Goal: Information Seeking & Learning: Learn about a topic

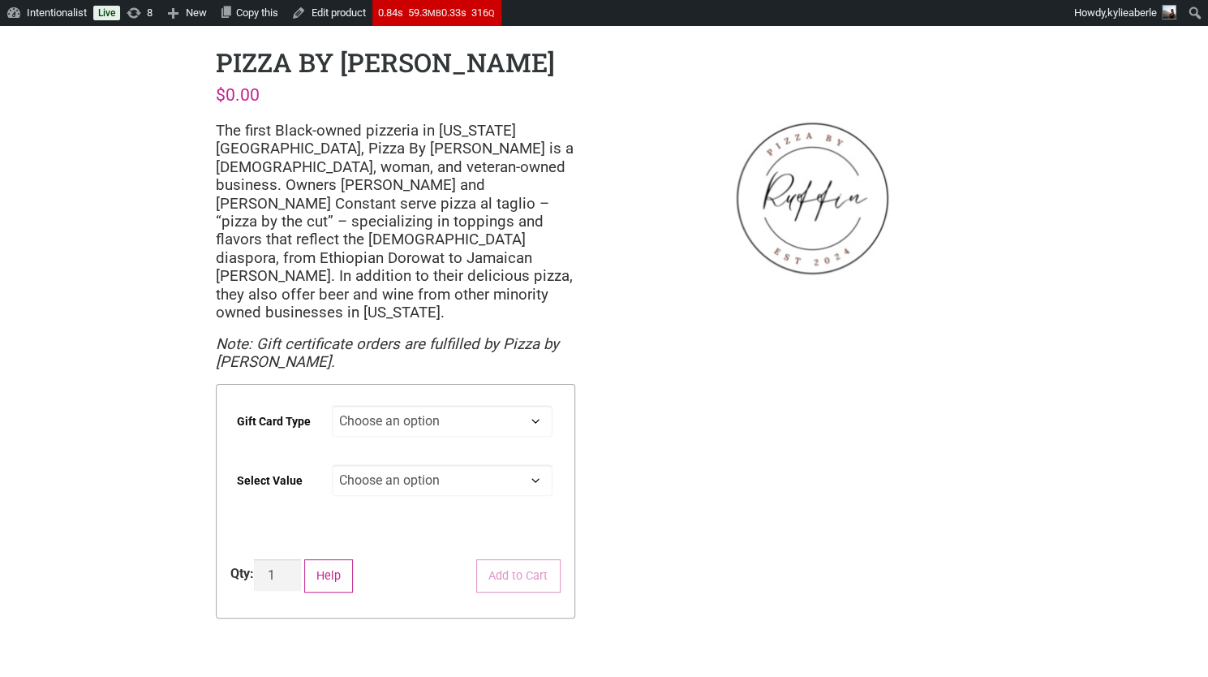
scroll to position [2, 0]
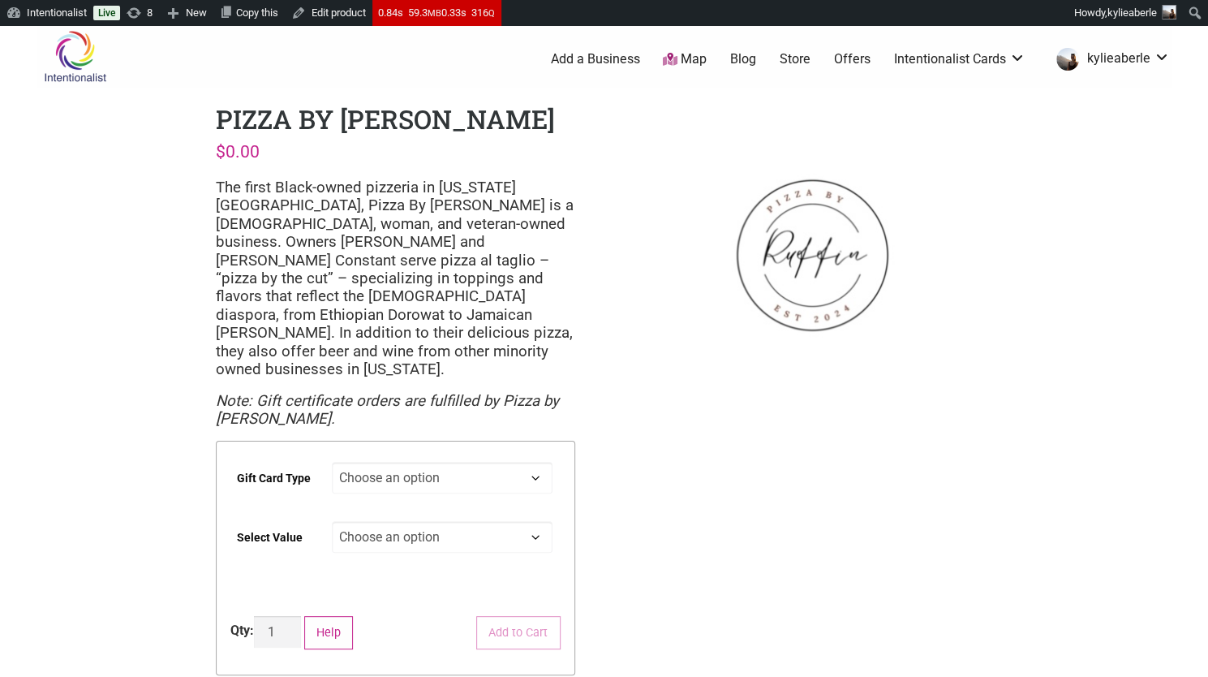
click at [433, 462] on select "Choose an option Digital Physical" at bounding box center [442, 478] width 221 height 32
click at [332, 462] on select "Choose an option Digital Physical" at bounding box center [442, 478] width 221 height 32
select select "Digital"
click at [389, 521] on select "Choose an option $25 $50 $100 $200 $500" at bounding box center [442, 537] width 221 height 32
select select "$50"
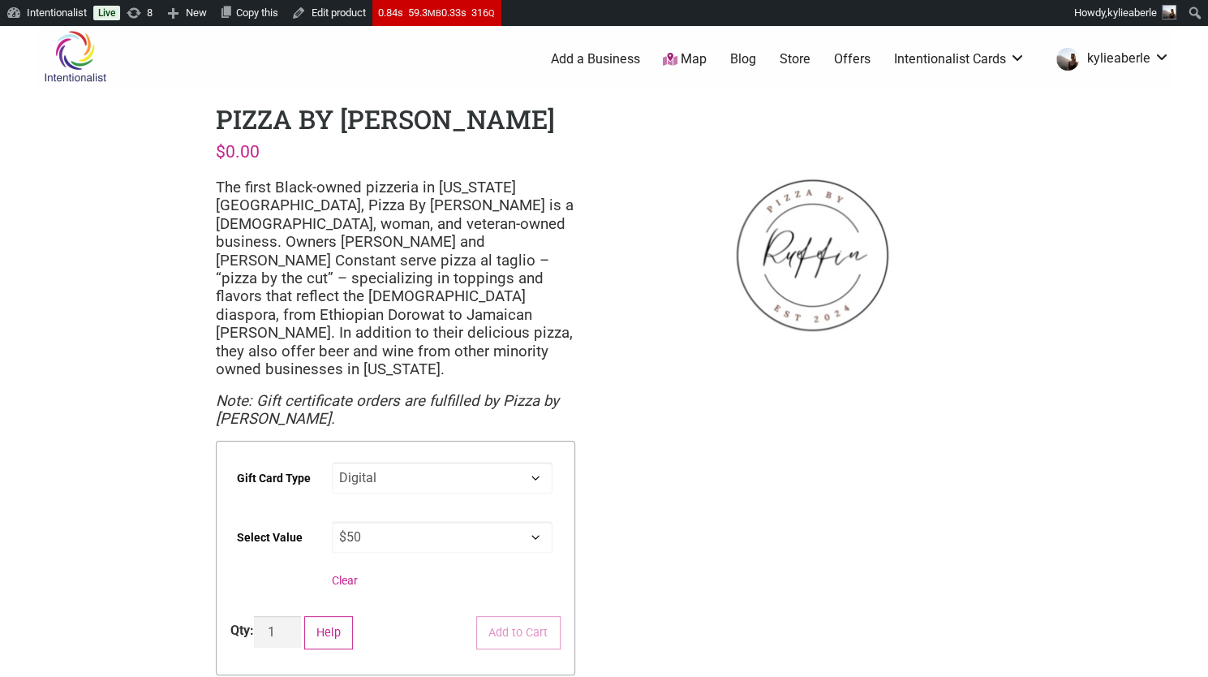
click at [332, 521] on select "Choose an option $25 $50 $100 $200 $500" at bounding box center [442, 537] width 221 height 32
select select "Digital"
select select "$50"
click at [336, 254] on p "The first Black-owned pizzeria in Washington state, Pizza By Ruffin is a Black,…" at bounding box center [395, 279] width 359 height 200
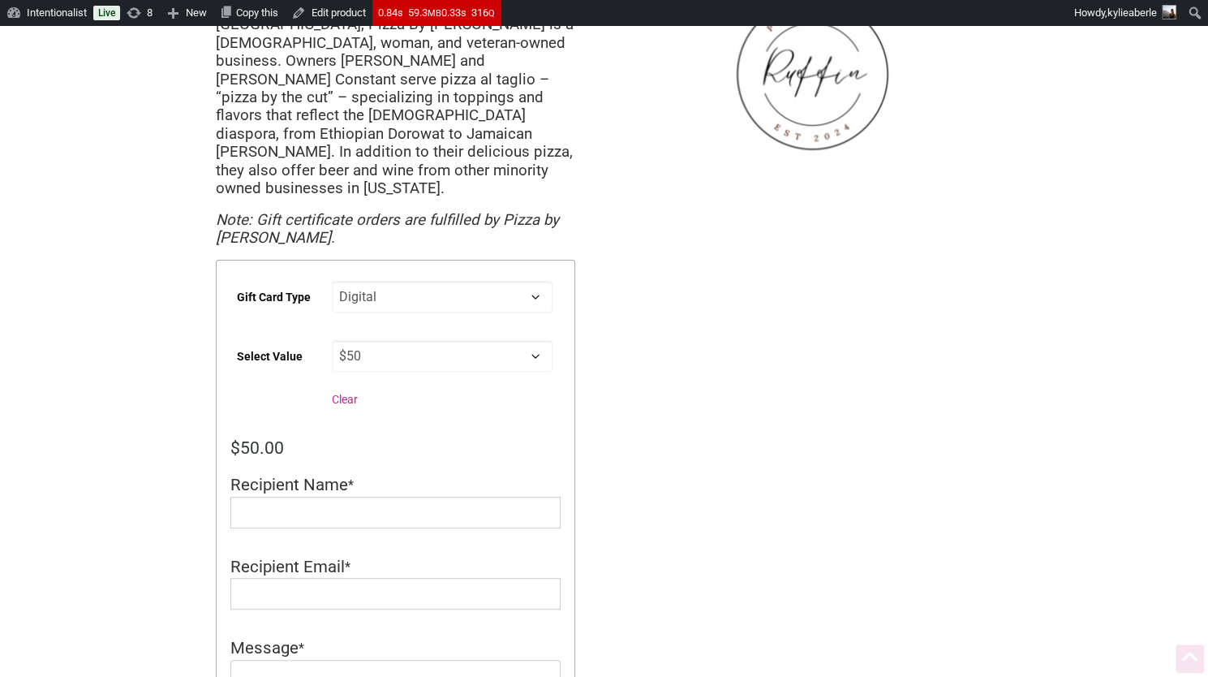
scroll to position [0, 0]
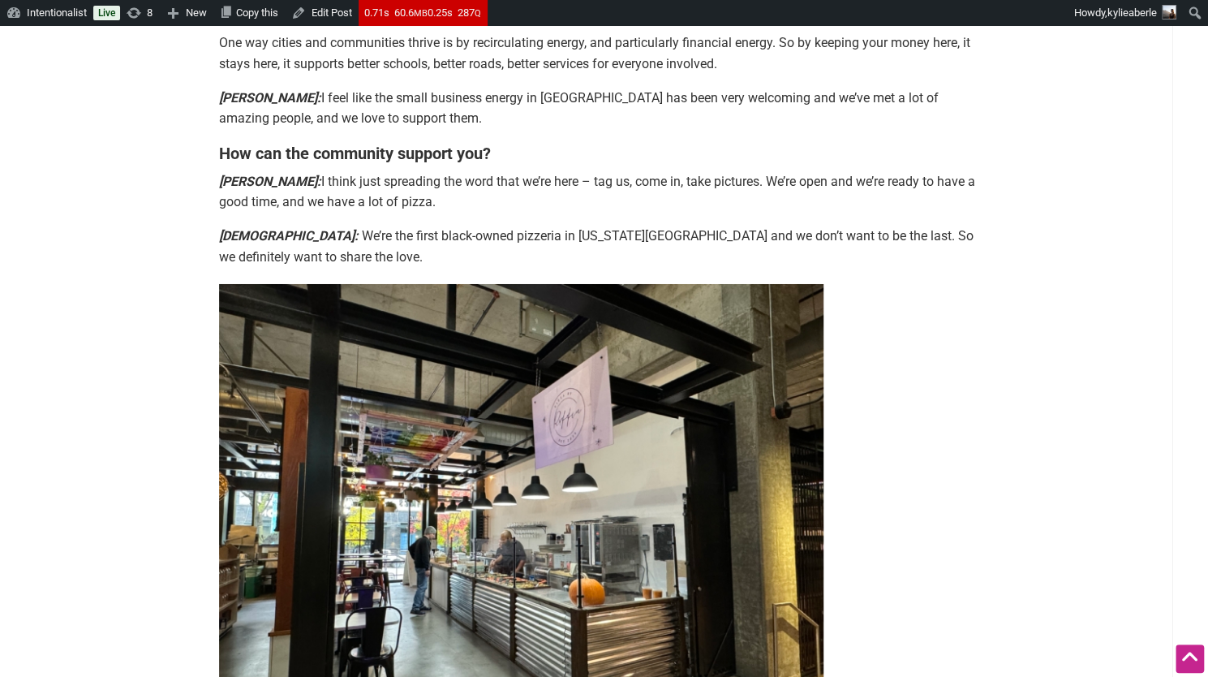
scroll to position [3306, 0]
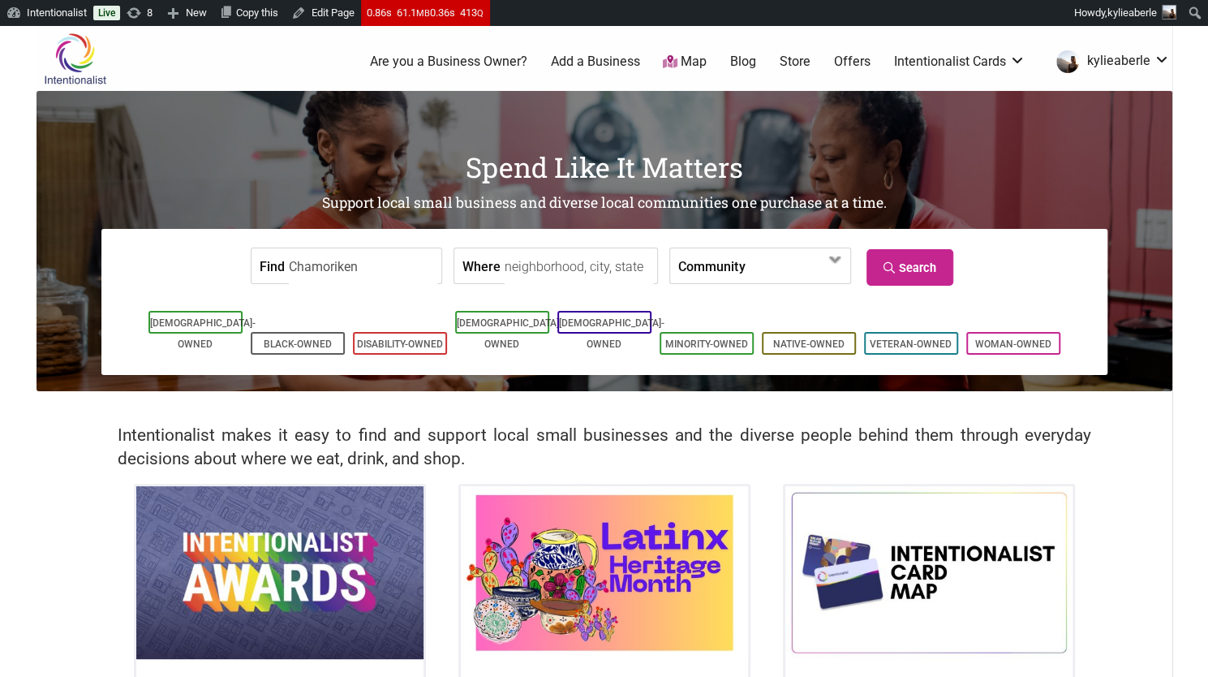
type input "Chamoriken"
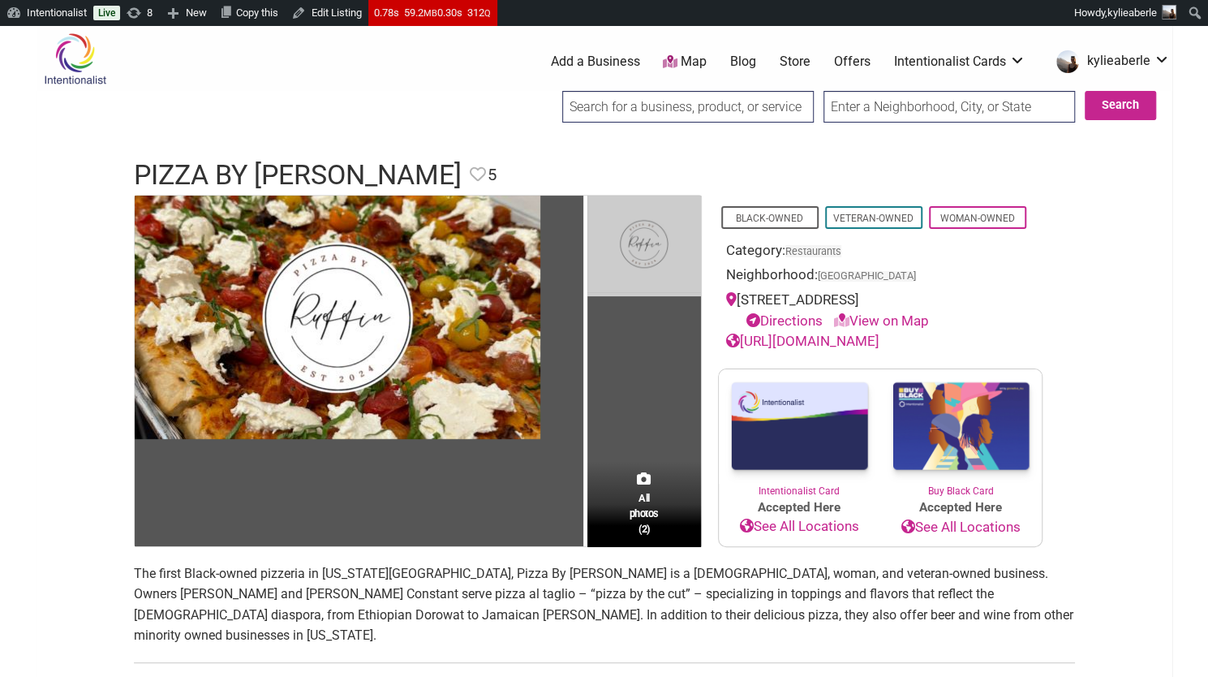
click at [626, 240] on img at bounding box center [644, 246] width 114 height 101
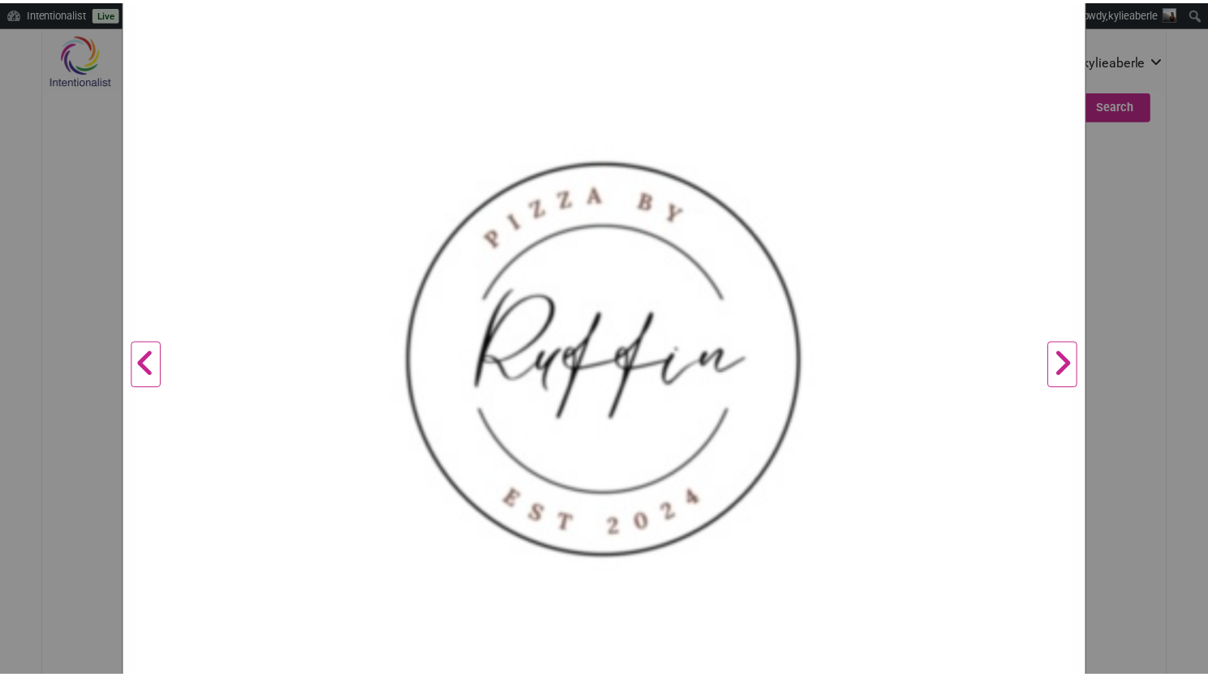
scroll to position [241, 0]
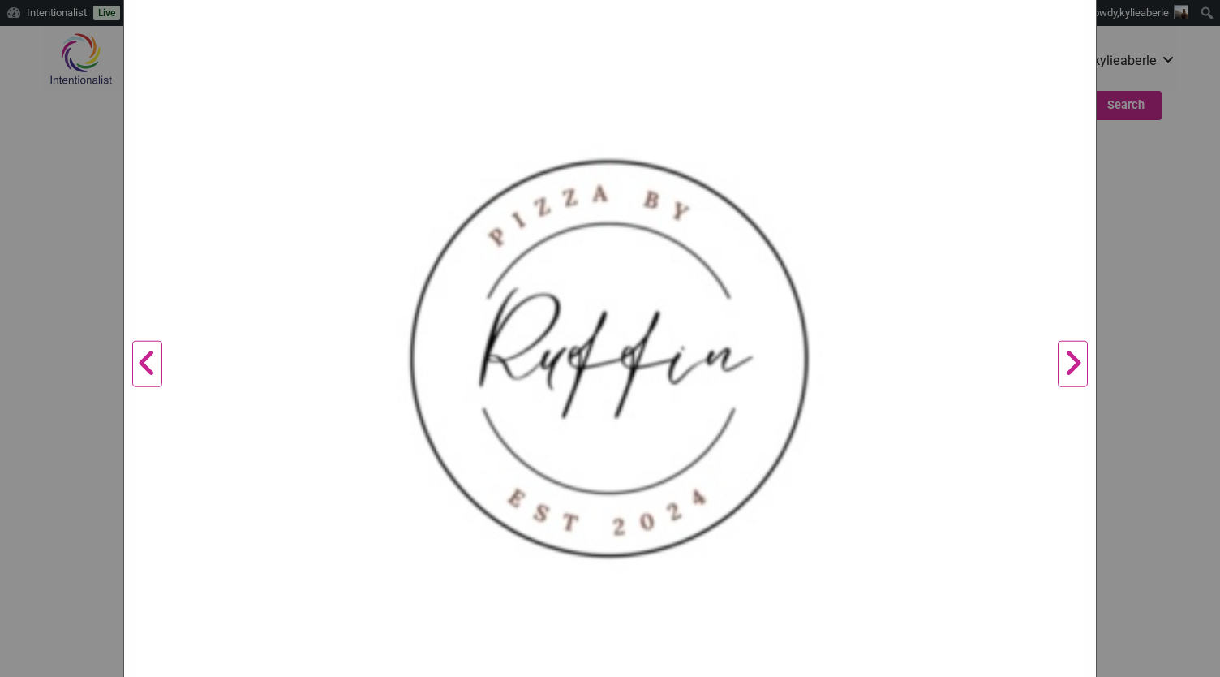
click at [150, 357] on button "Previous" at bounding box center [147, 364] width 45 height 820
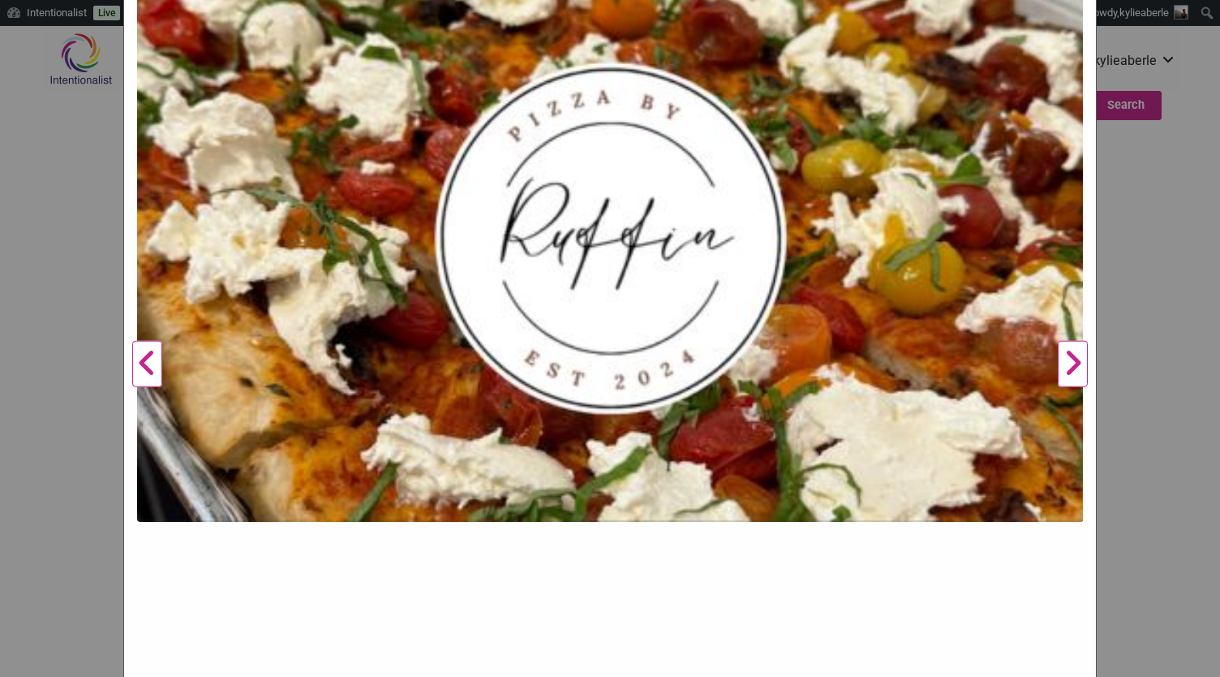
click at [67, 433] on div "Pizza By Ruffin Previous Next 1 2 ×" at bounding box center [610, 338] width 1220 height 677
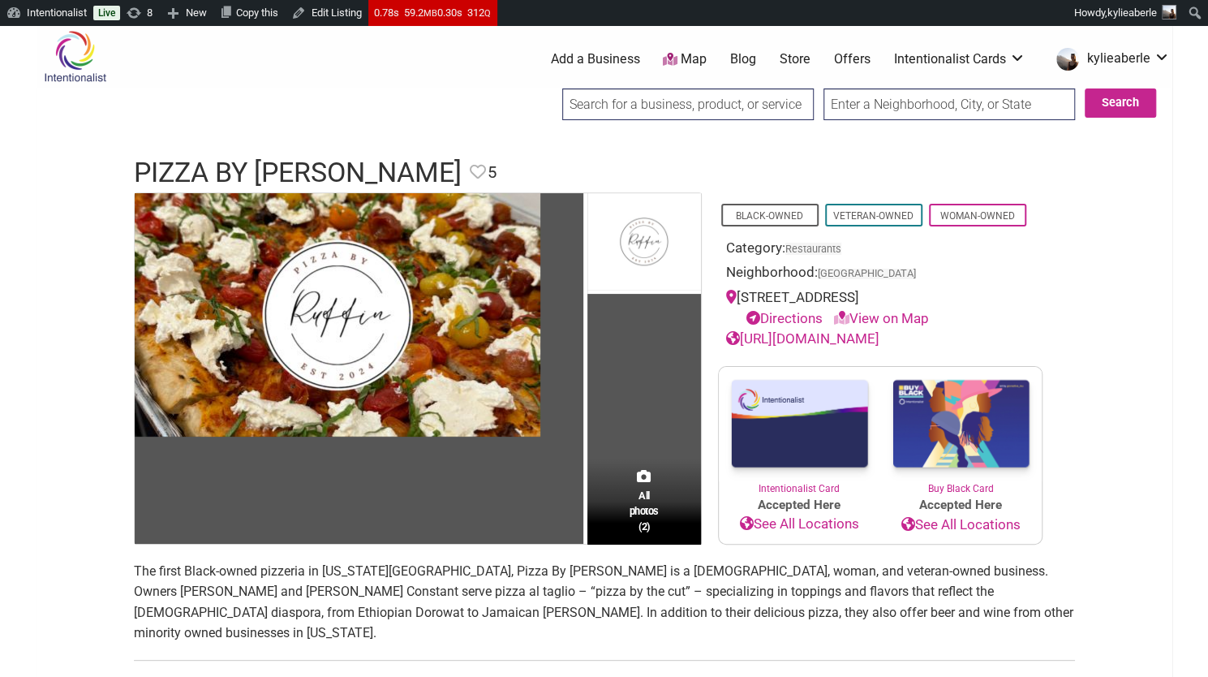
scroll to position [0, 0]
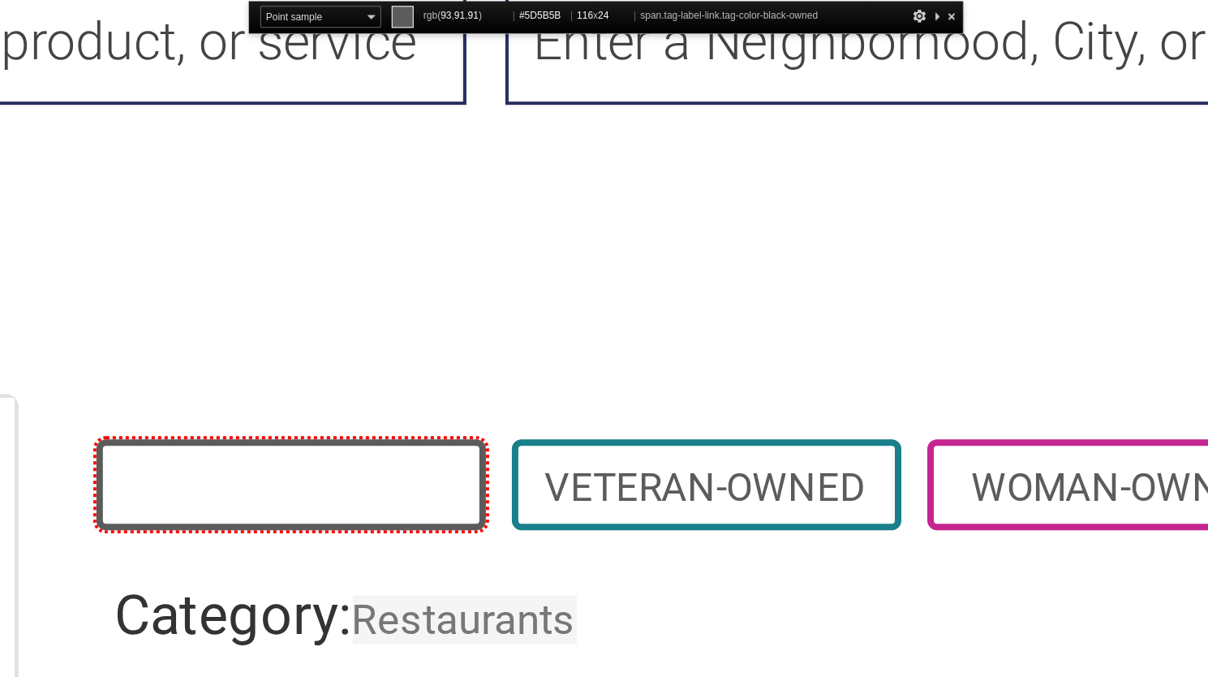
click at [817, 252] on span "Black-Owned" at bounding box center [769, 258] width 97 height 23
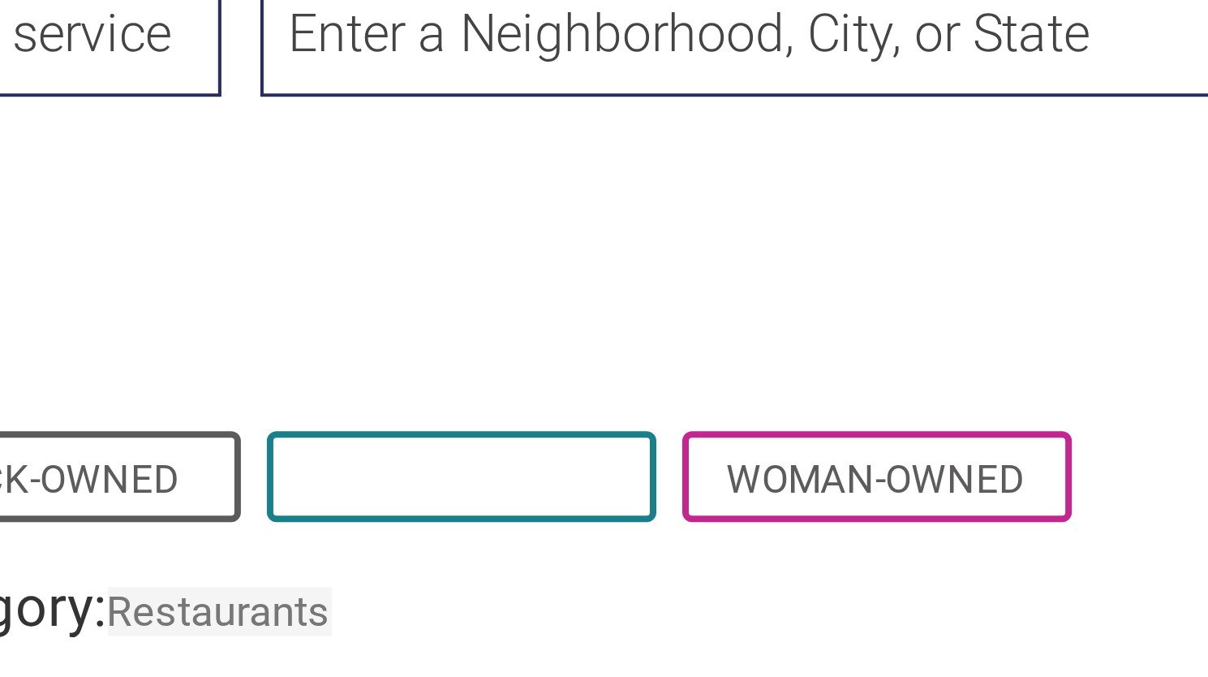
click at [913, 247] on span "Veteran-Owned" at bounding box center [873, 258] width 97 height 23
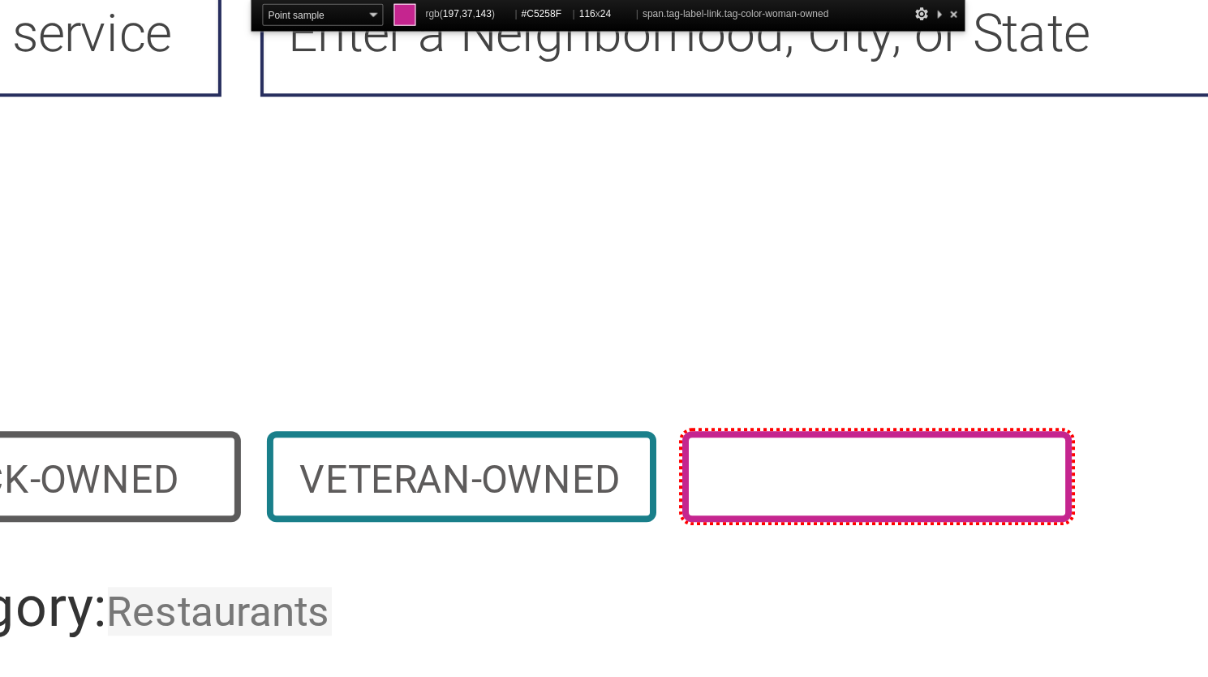
click at [950, 247] on span "Woman-Owned" at bounding box center [977, 258] width 97 height 23
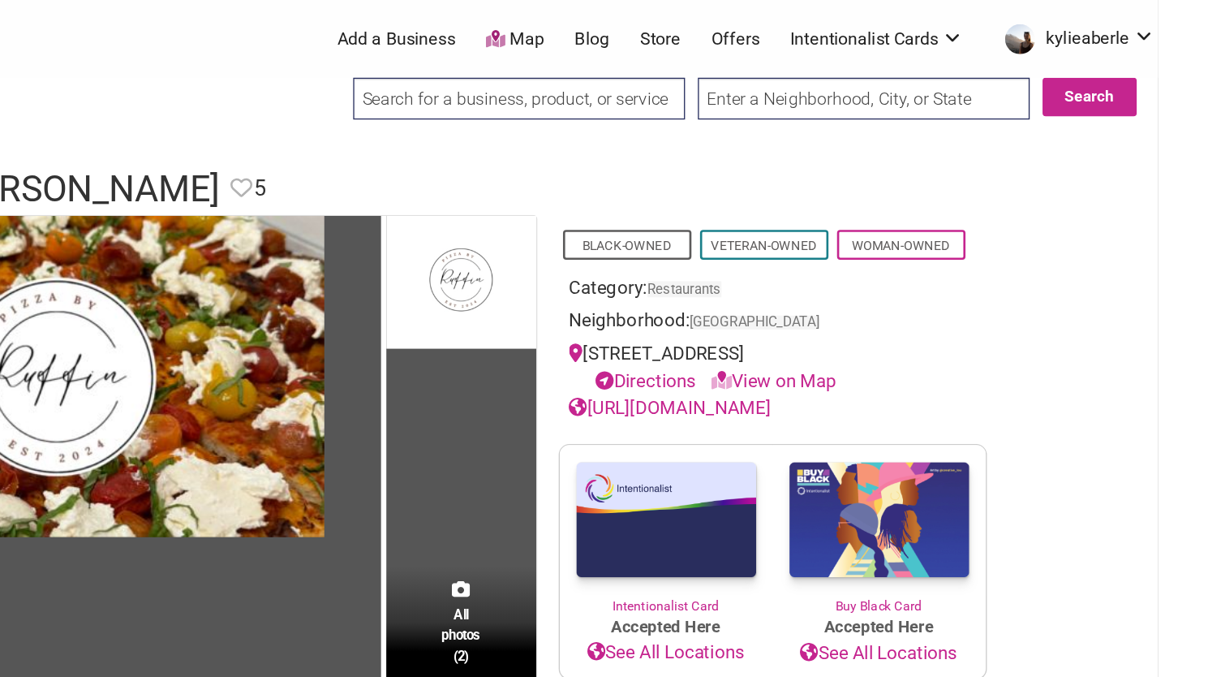
click at [653, 105] on input "search" at bounding box center [688, 107] width 252 height 32
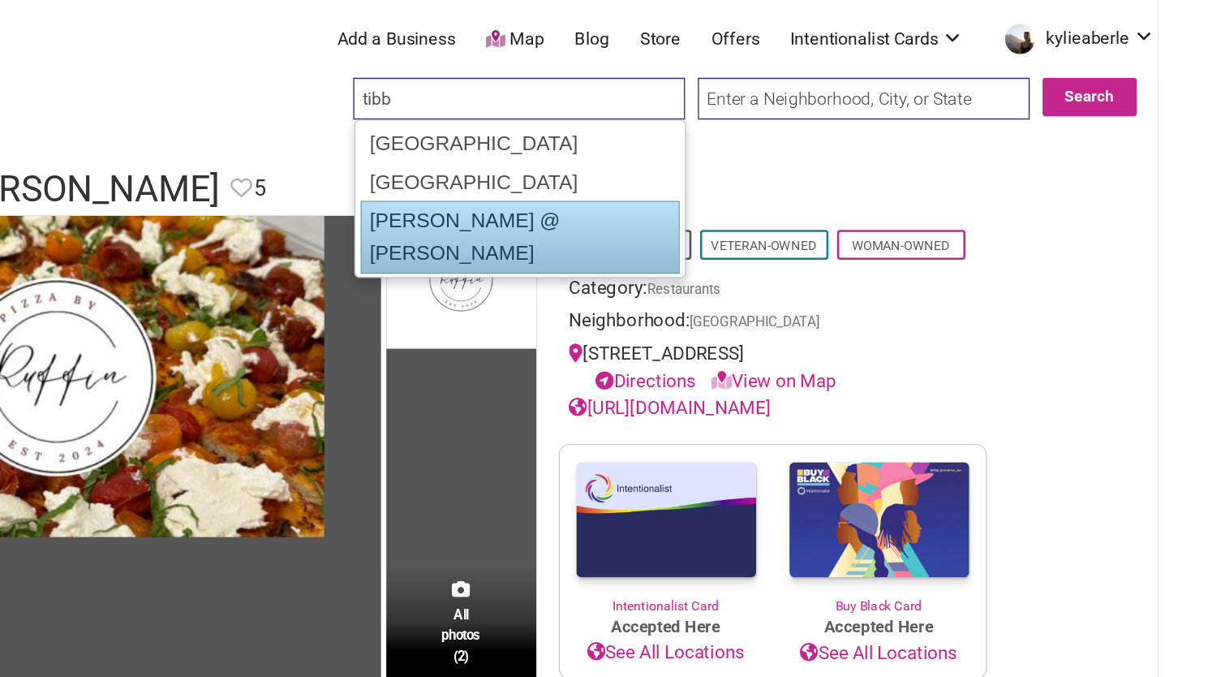
click at [658, 197] on div "Tibbitts @ Fern Hill" at bounding box center [689, 211] width 242 height 55
type input "Tibbitts @ Fern Hill"
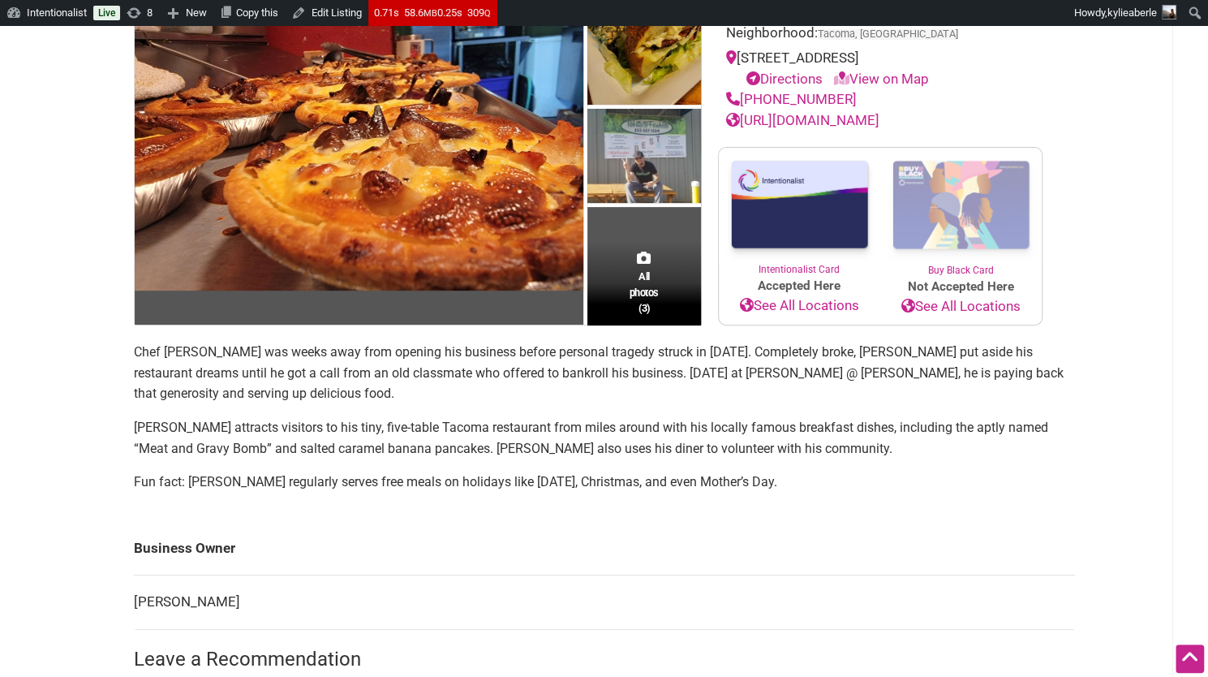
scroll to position [16, 0]
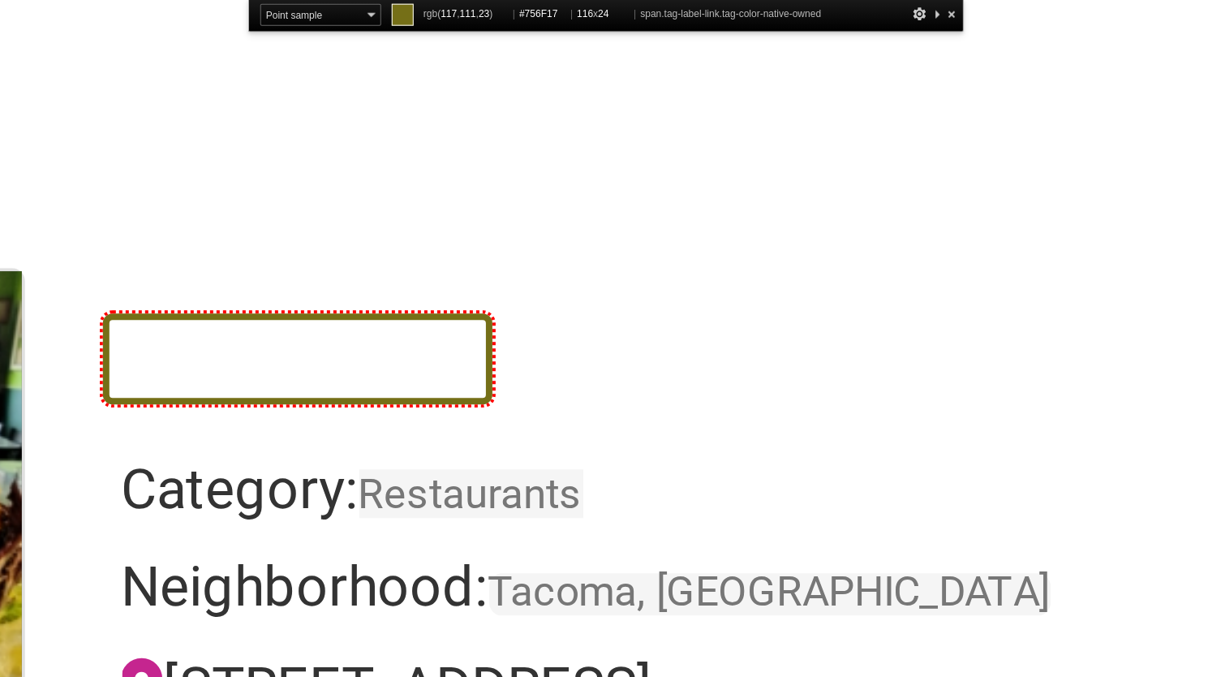
click at [817, 234] on span "Native-Owned" at bounding box center [769, 241] width 97 height 23
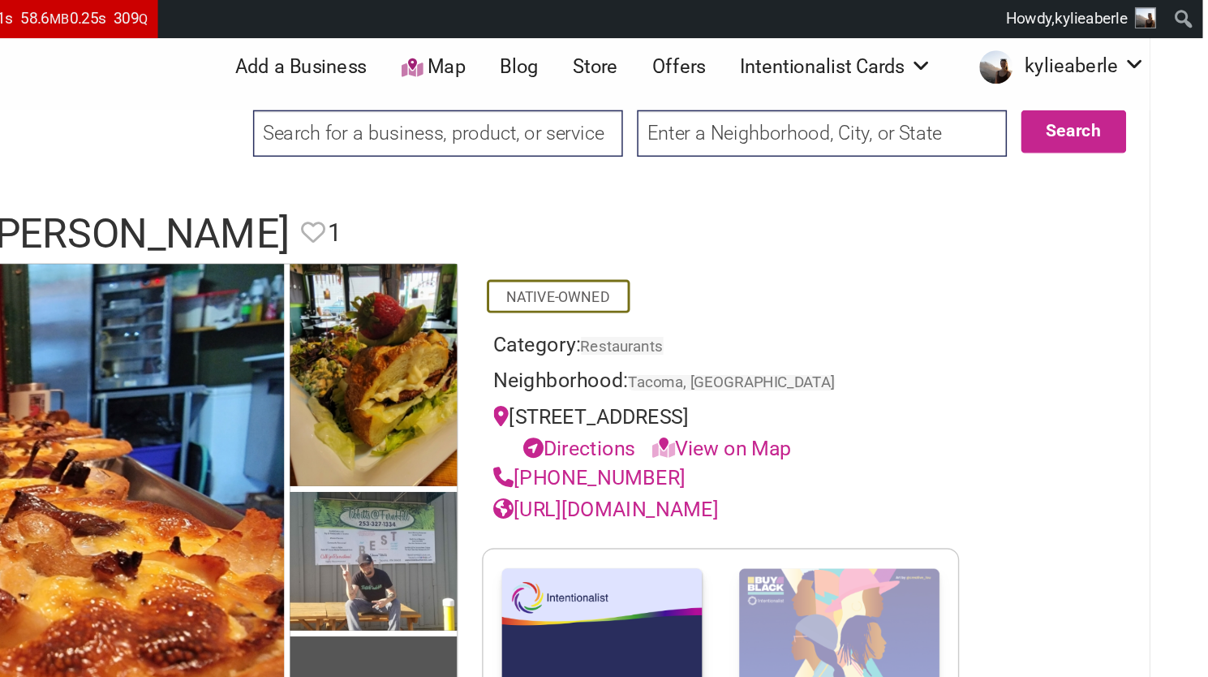
click at [669, 90] on input "search" at bounding box center [688, 91] width 252 height 32
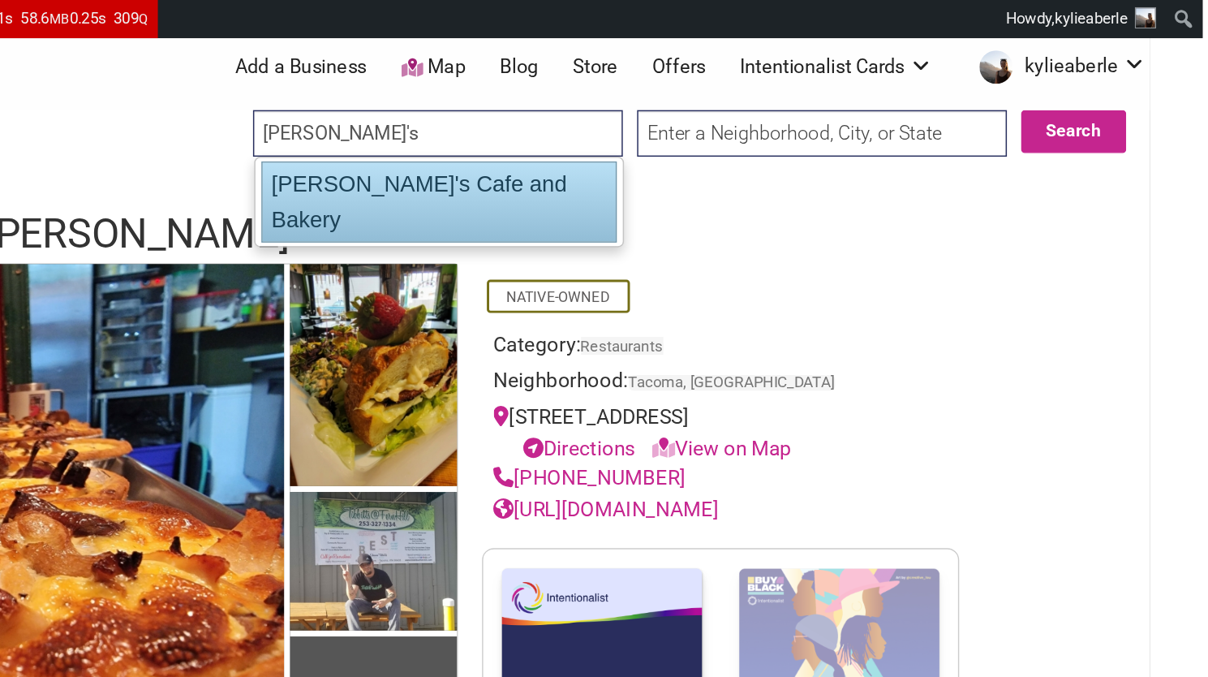
click at [652, 129] on div "Patrick's Cafe and Bakery" at bounding box center [689, 137] width 242 height 55
type input "Patrick's Cafe and Bakery"
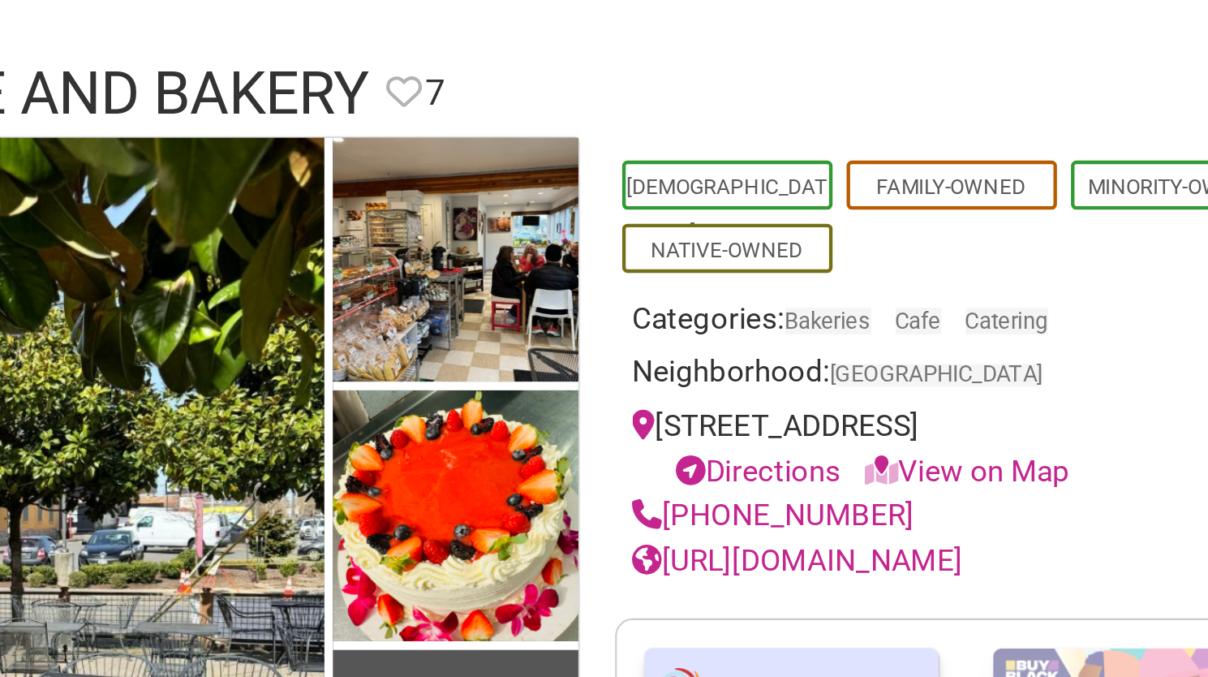
scroll to position [58, 0]
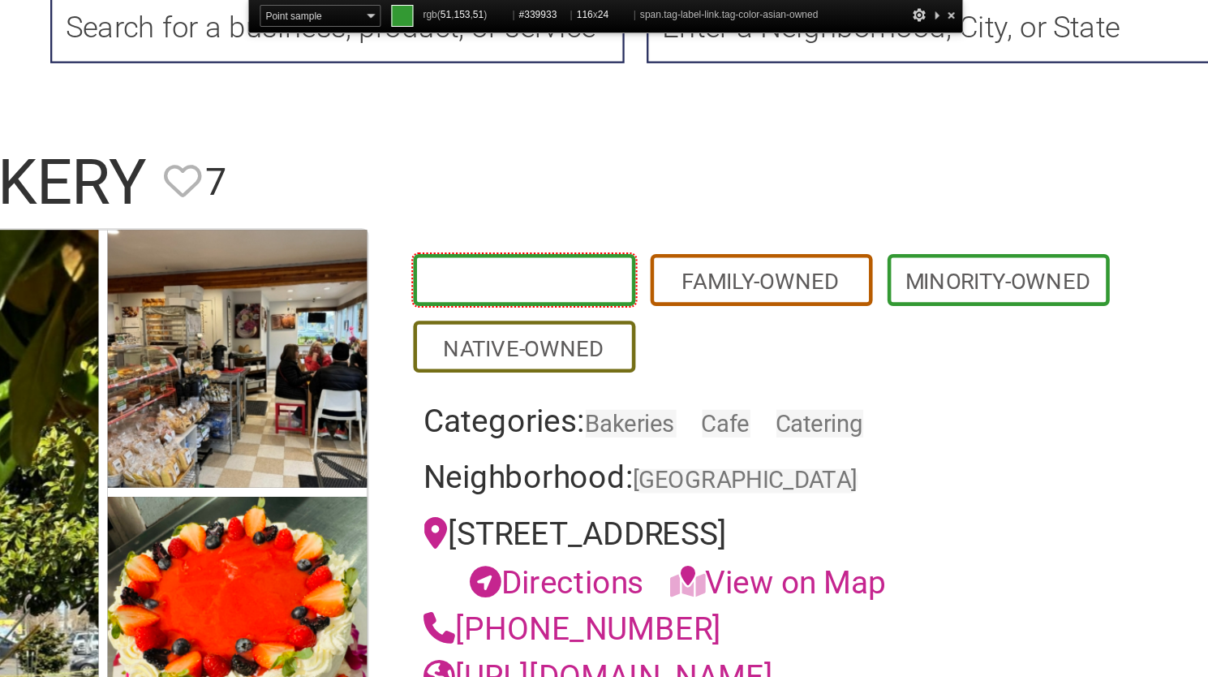
click at [755, 189] on span "[DEMOGRAPHIC_DATA]-Owned" at bounding box center [769, 200] width 97 height 23
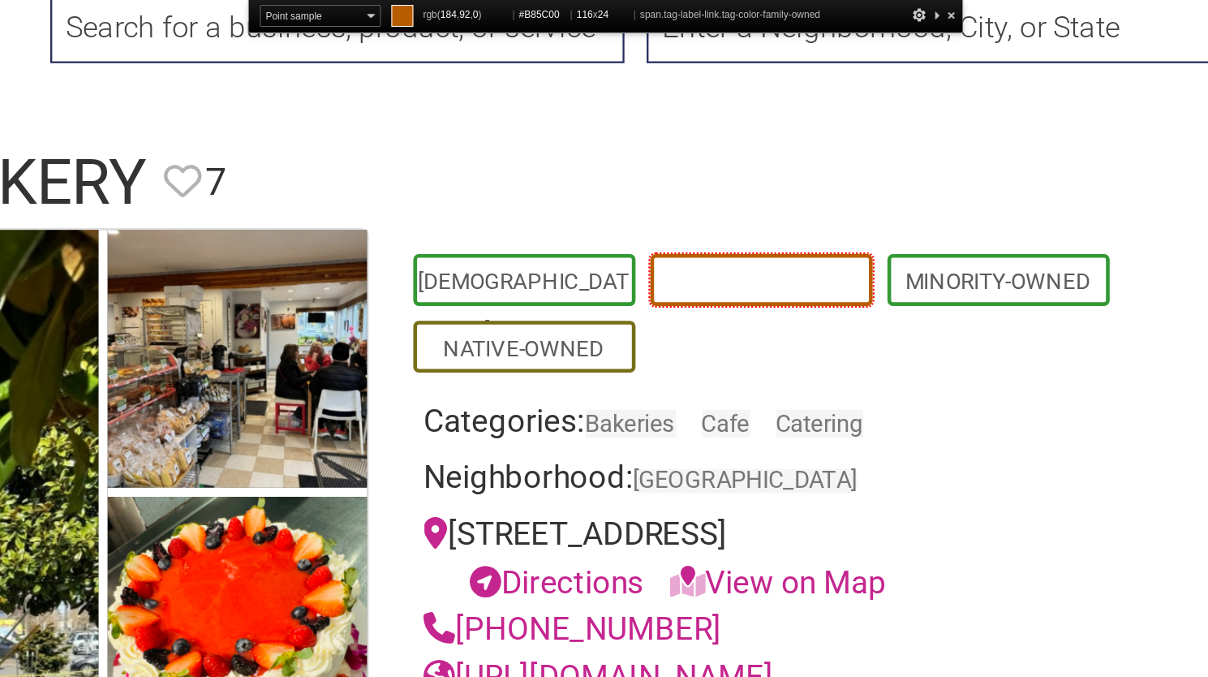
click at [842, 189] on span "Family-Owned" at bounding box center [873, 200] width 97 height 23
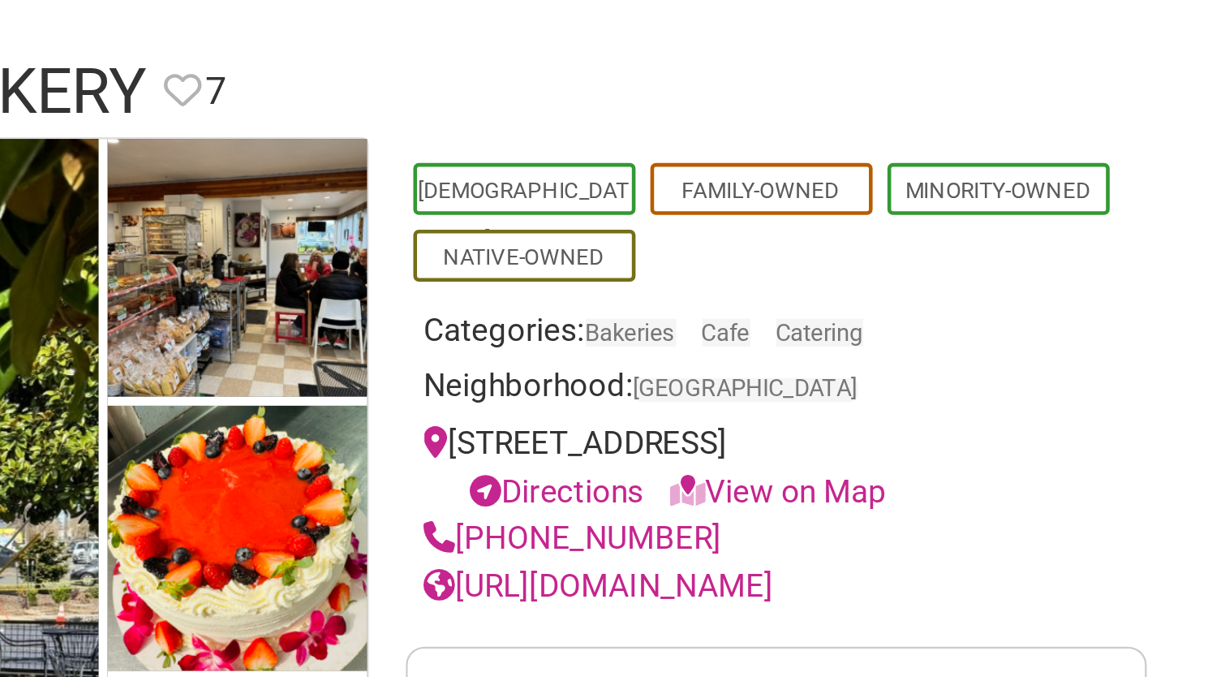
scroll to position [57, 0]
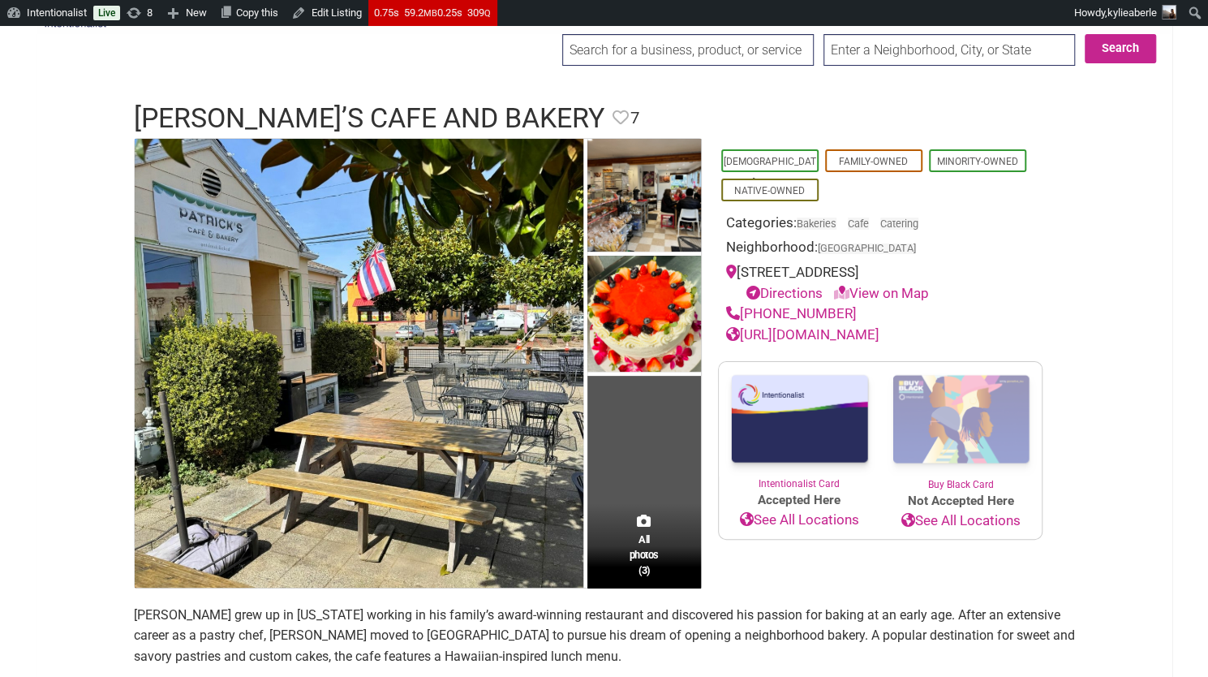
click at [597, 45] on input "search" at bounding box center [688, 50] width 252 height 32
drag, startPoint x: 633, startPoint y: 56, endPoint x: 490, endPoint y: 61, distance: 142.9
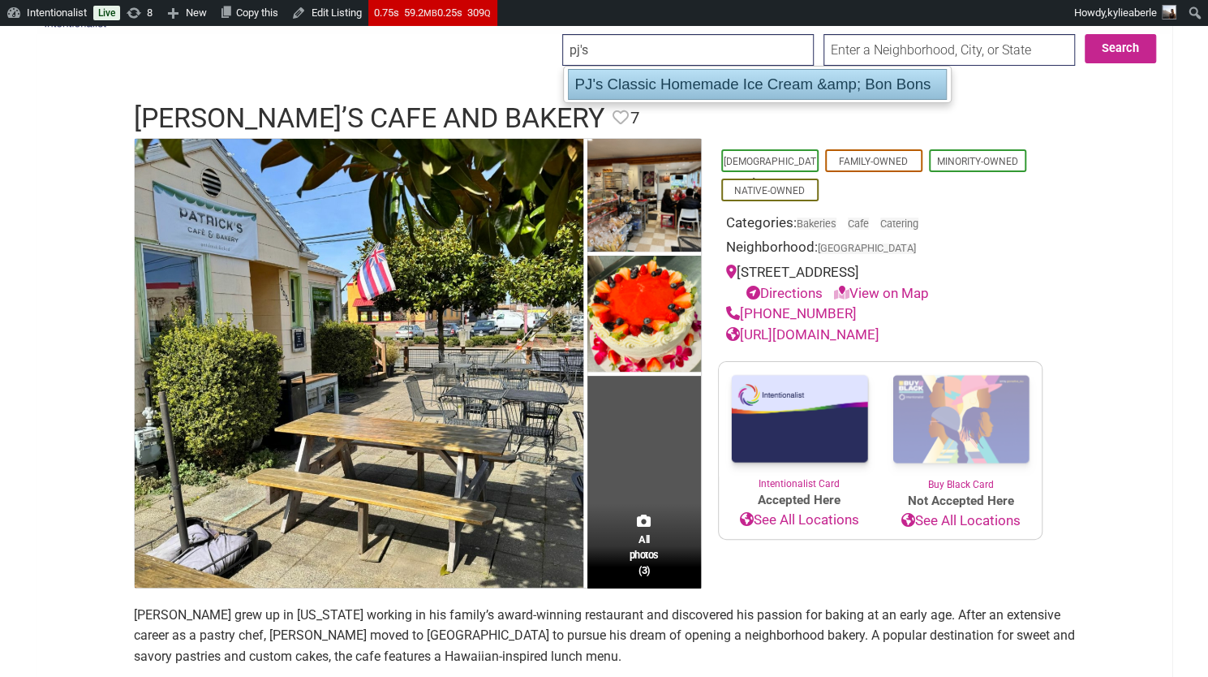
click at [613, 84] on div "PJ's Classic Homemade Ice Cream &amp; Bon Bons" at bounding box center [758, 84] width 380 height 31
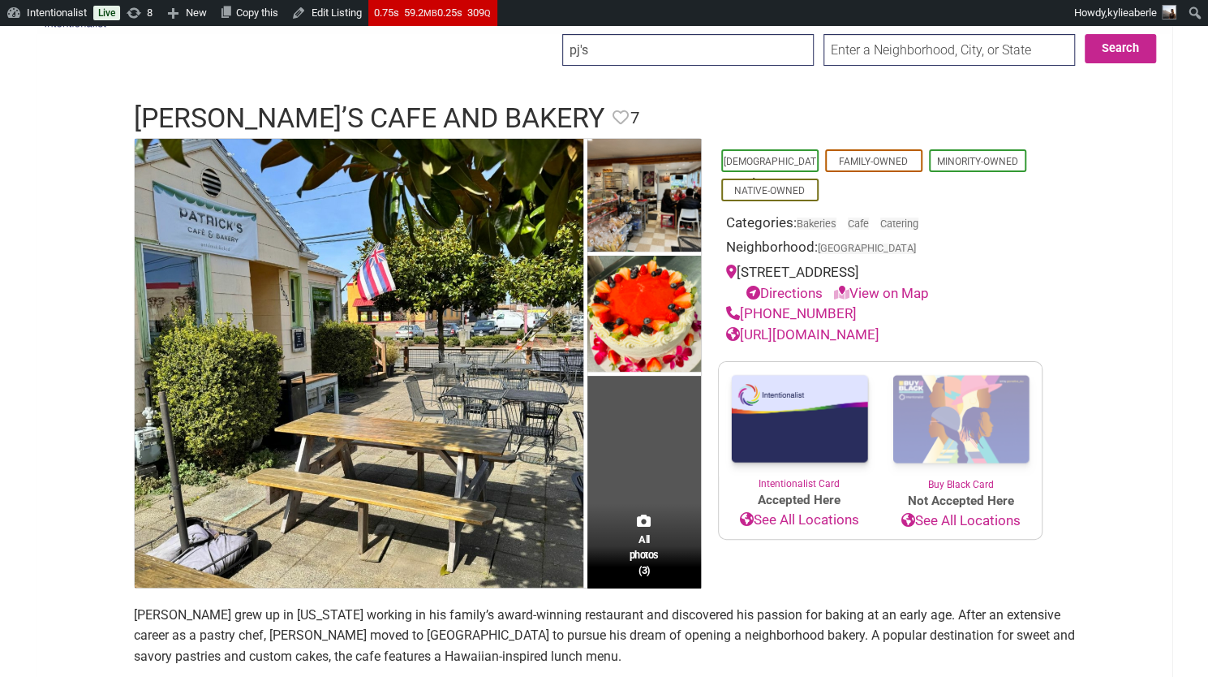
type input "PJ's Classic Homemade Ice Cream &amp; Bon Bons"
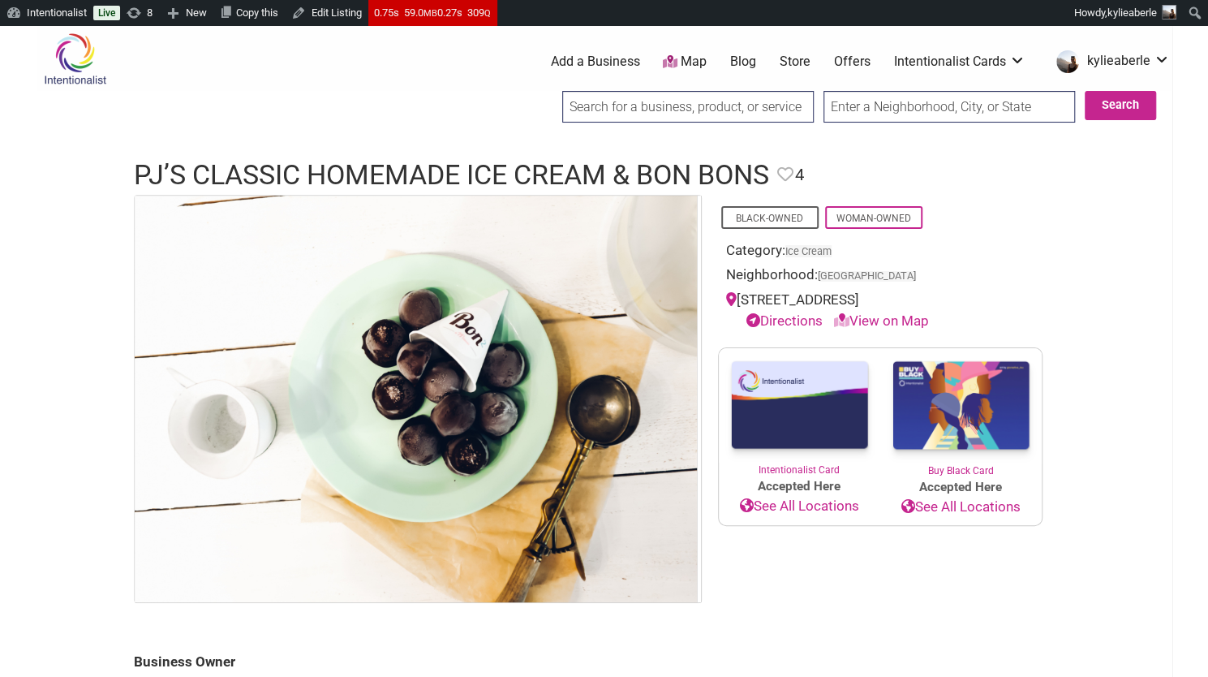
click at [665, 97] on input "search" at bounding box center [688, 107] width 252 height 32
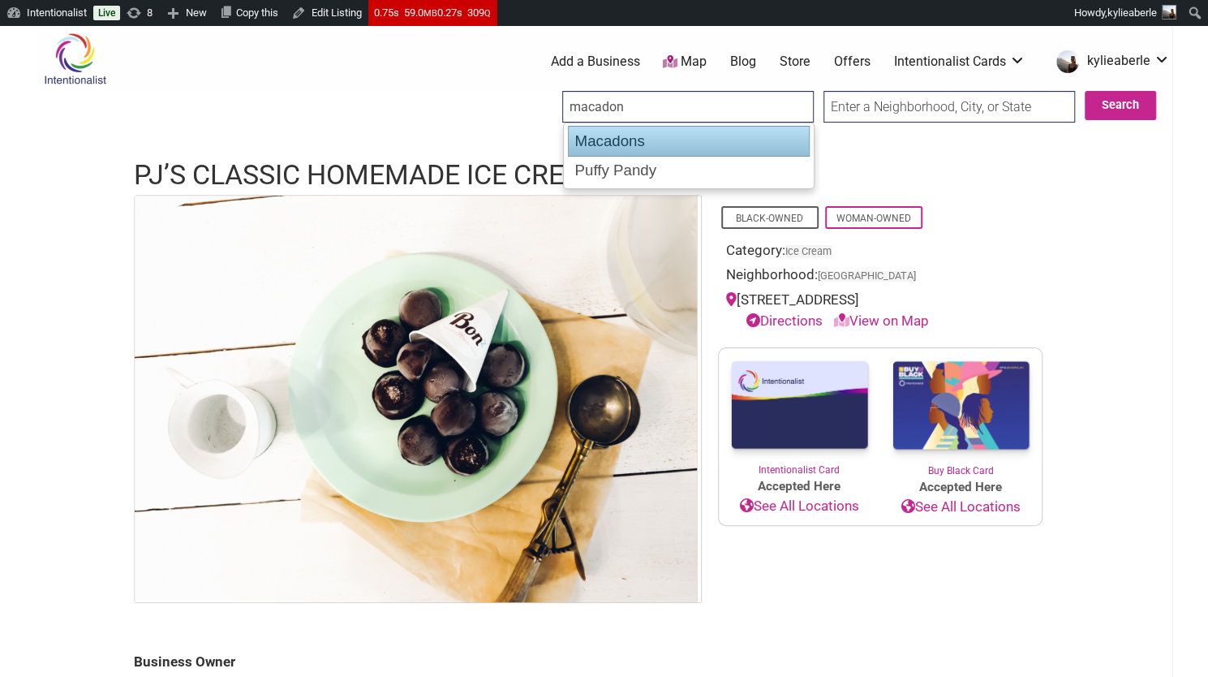
click at [623, 150] on div "Macadons" at bounding box center [689, 141] width 242 height 31
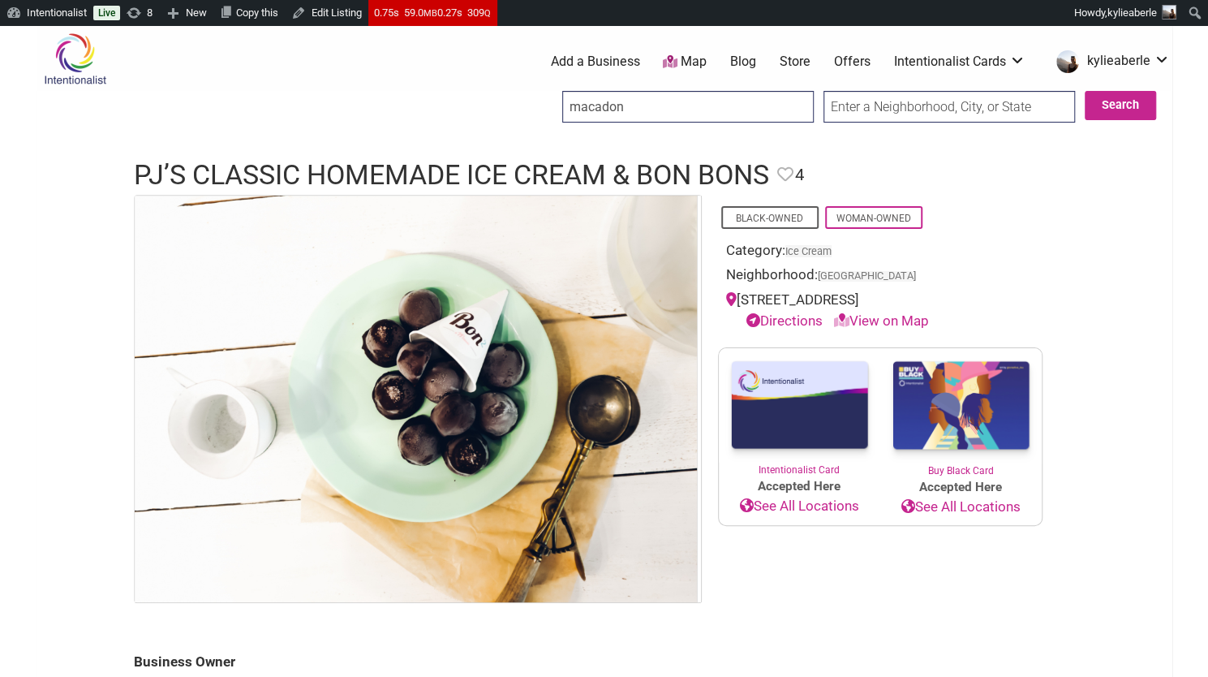
type input "Macadons"
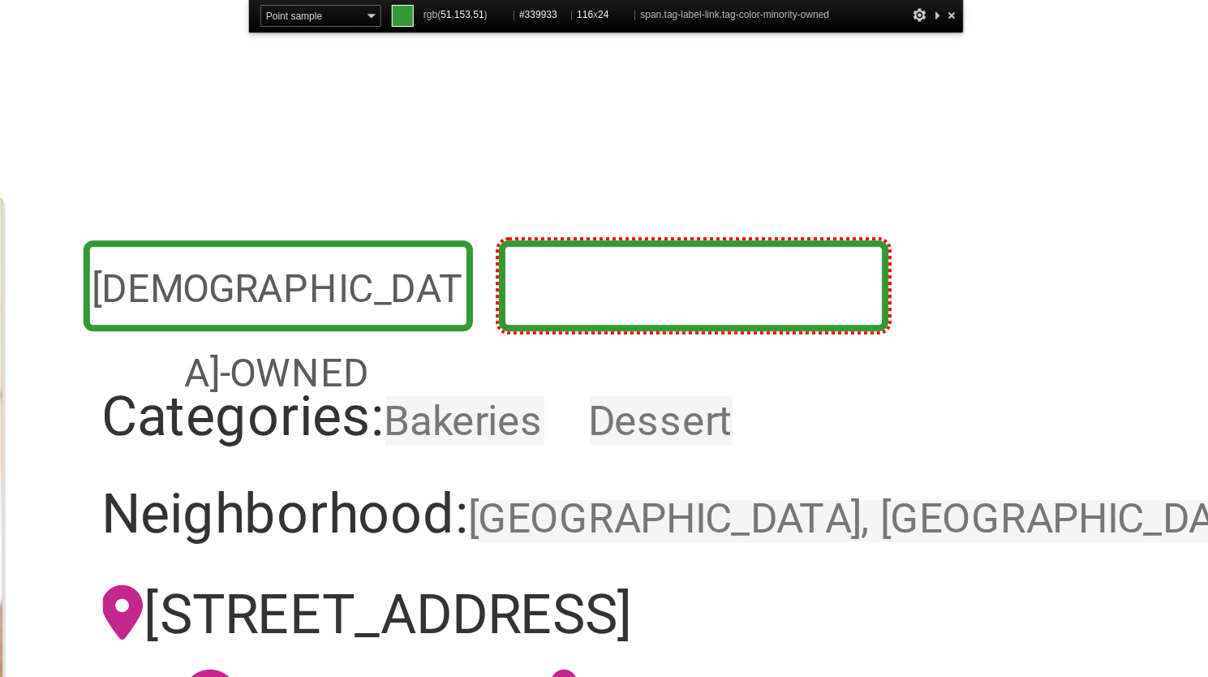
click at [825, 252] on span "Minority-Owned" at bounding box center [873, 258] width 97 height 23
